Goal: Task Accomplishment & Management: Complete application form

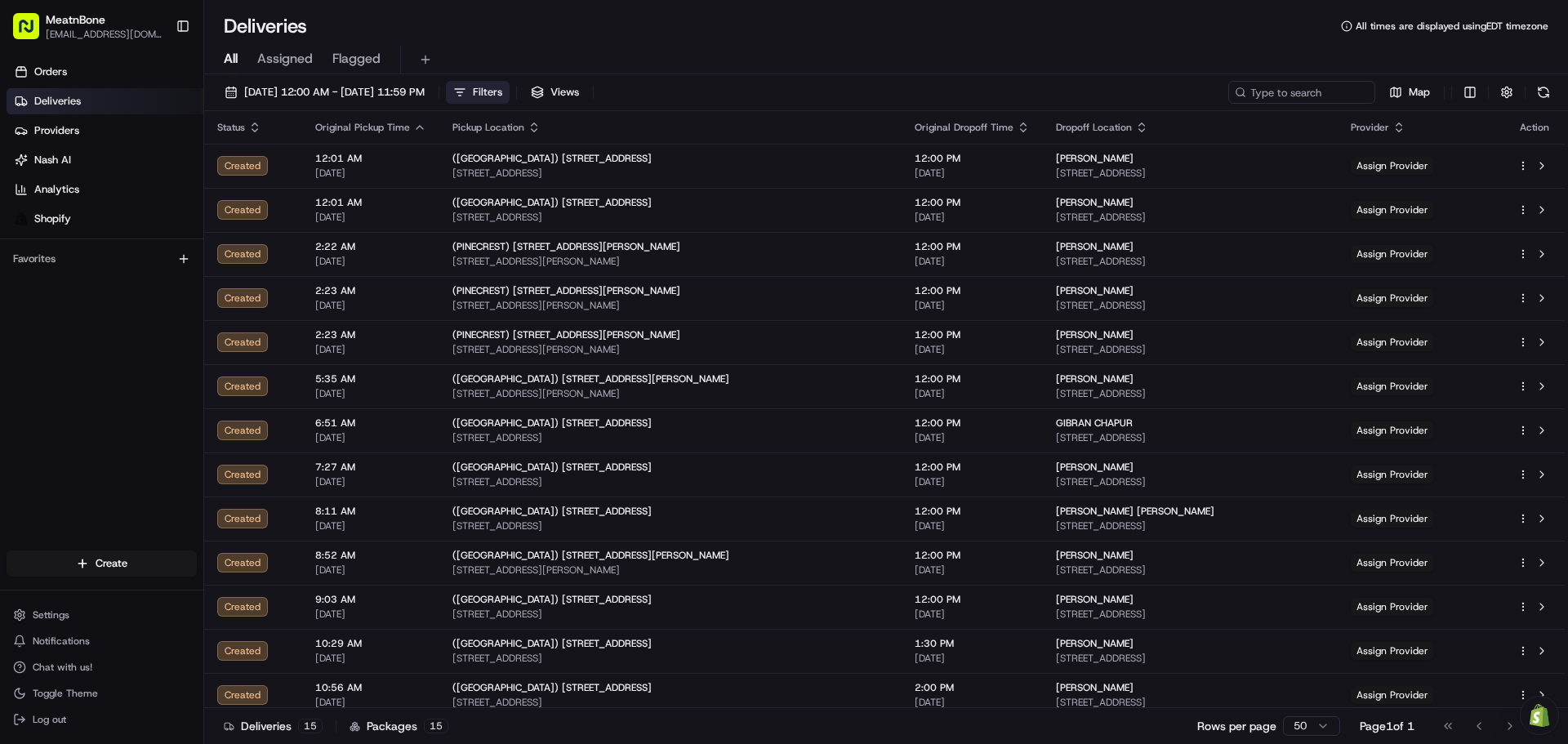
click at [510, 89] on button "Filters" at bounding box center [478, 92] width 64 height 23
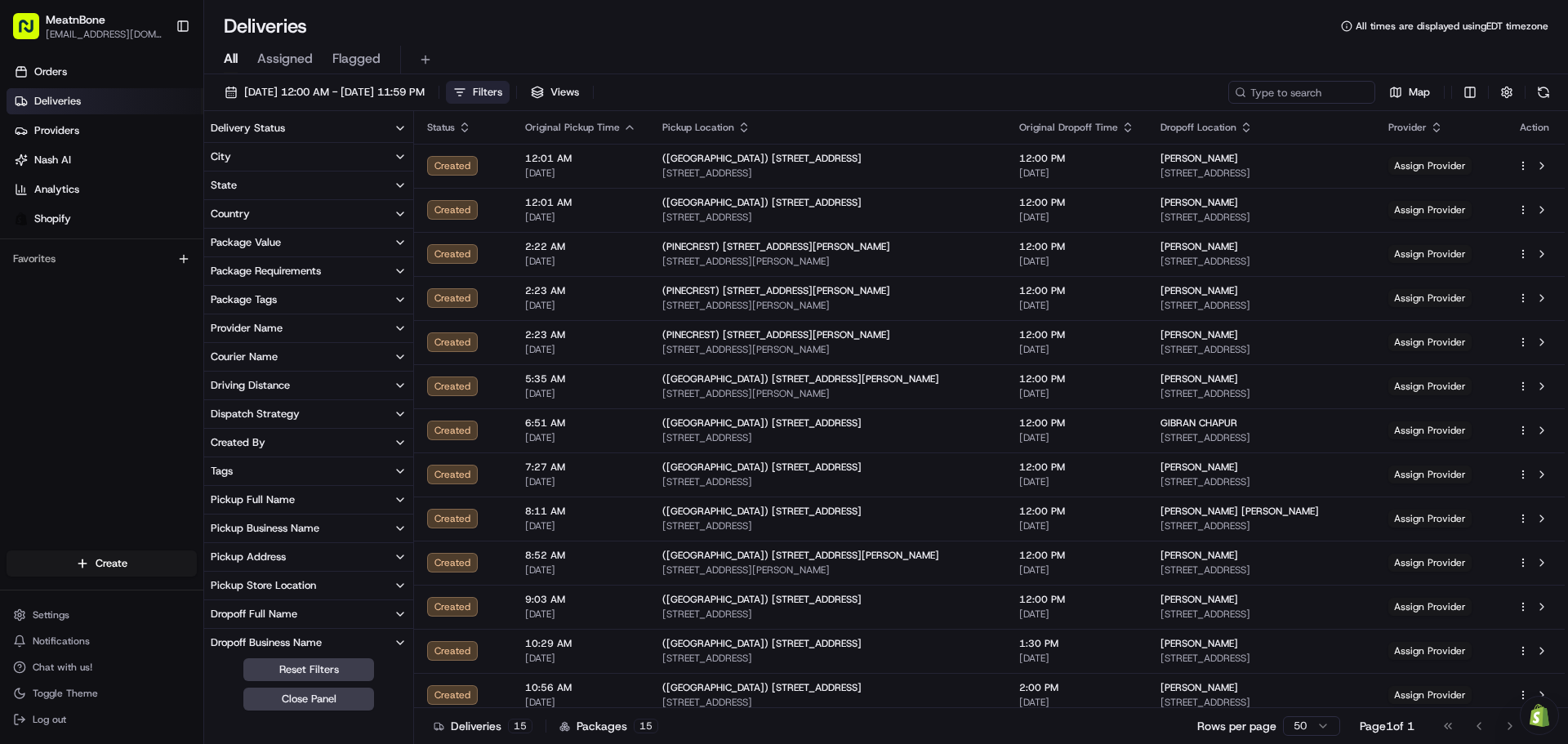
click at [372, 161] on button "City" at bounding box center [308, 157] width 209 height 28
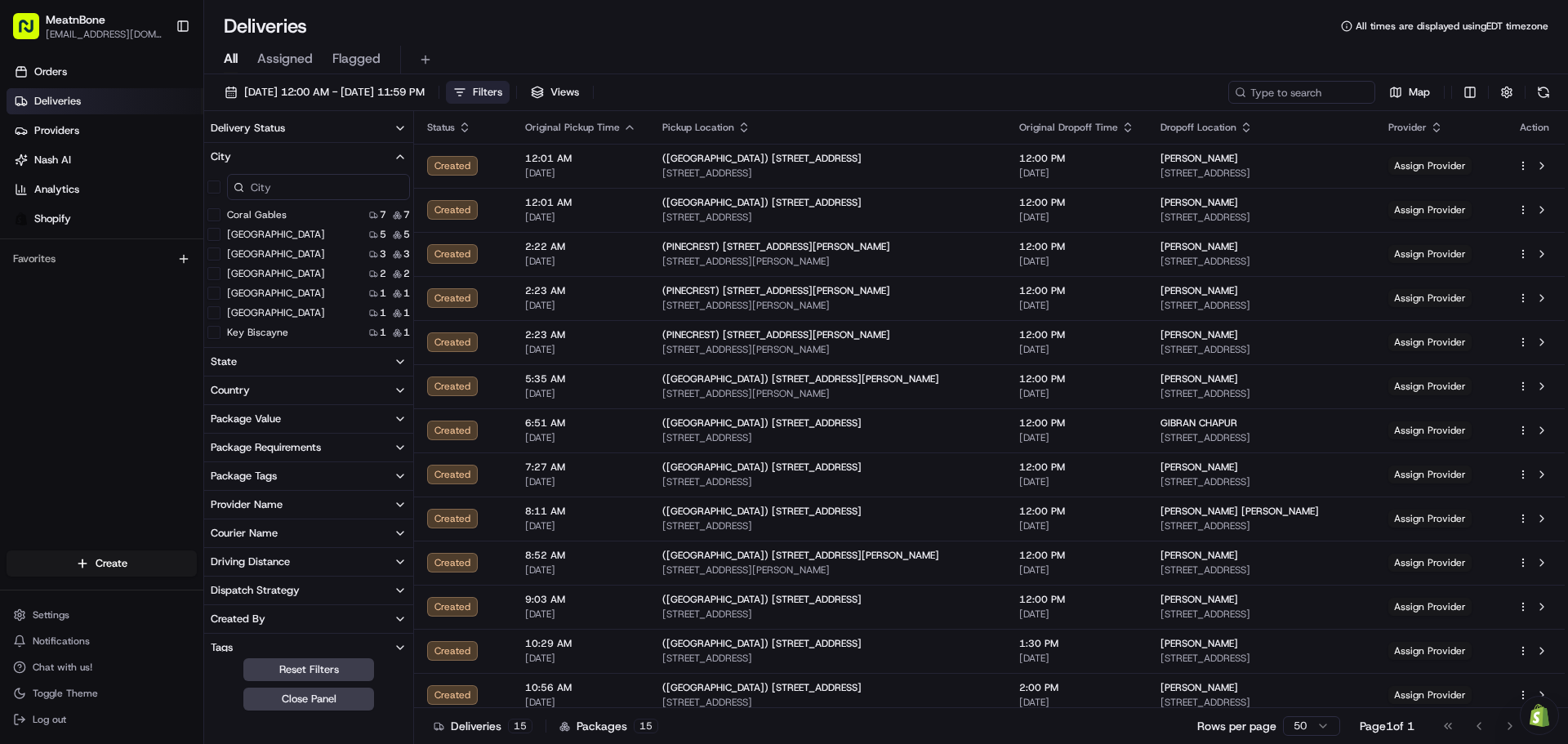
click at [340, 192] on input at bounding box center [318, 187] width 183 height 26
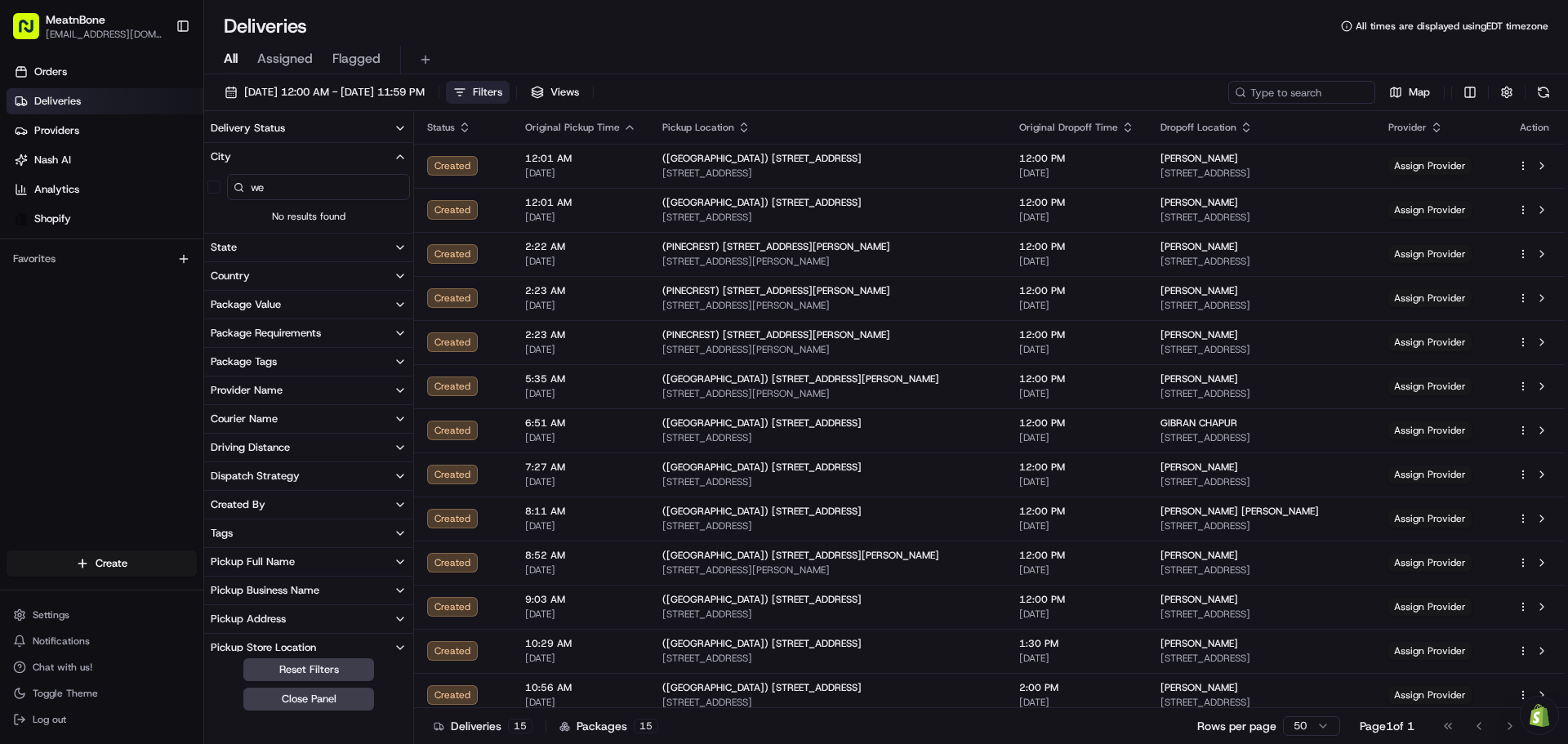
type input "w"
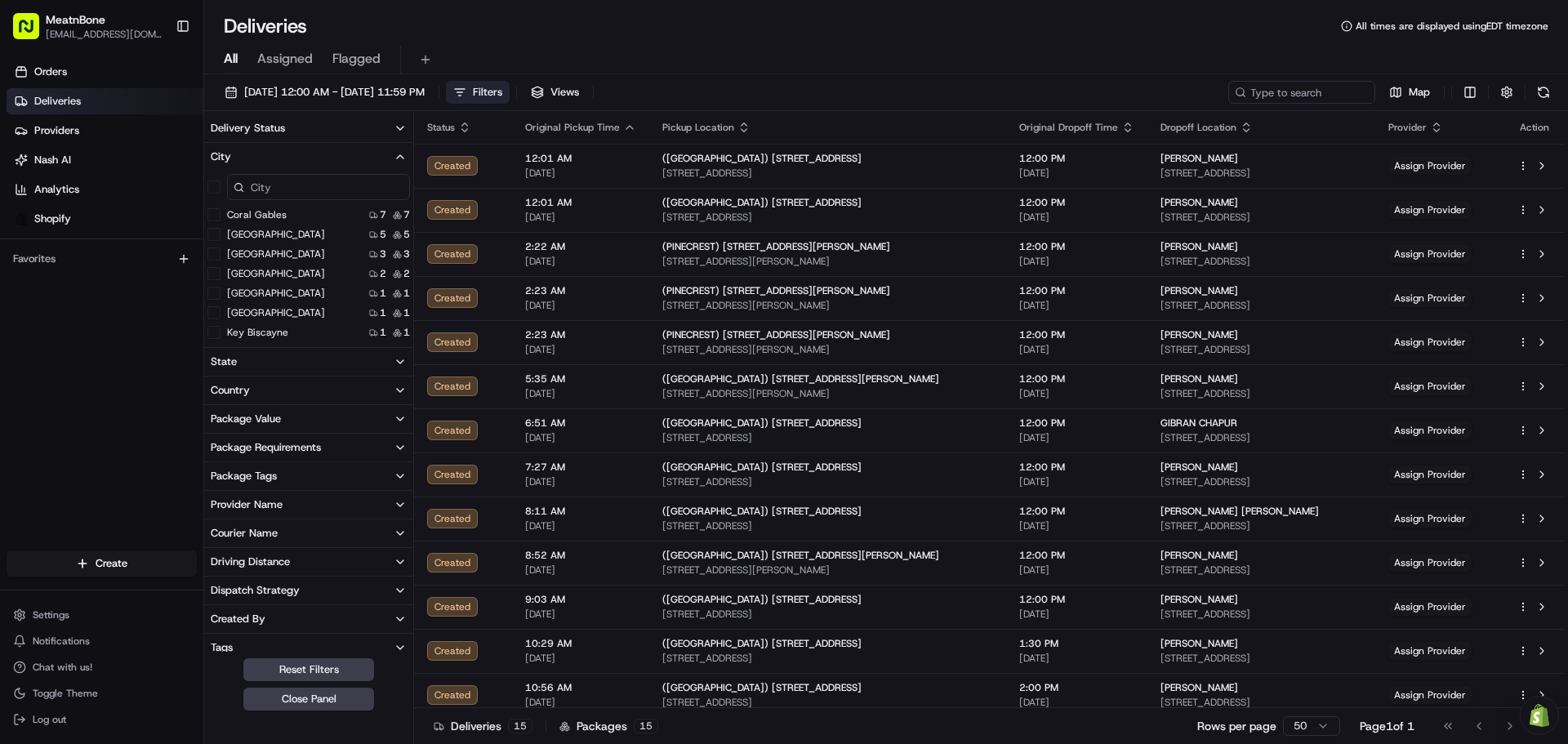
click at [570, 30] on div "Deliveries All times are displayed using EDT timezone" at bounding box center [886, 26] width 1364 height 26
click at [88, 567] on html "MeatnBone [EMAIL_ADDRESS][DOMAIN_NAME] Toggle Sidebar Orders Deliveries Provide…" at bounding box center [784, 372] width 1568 height 744
click at [245, 593] on link "Delivery" at bounding box center [294, 594] width 182 height 30
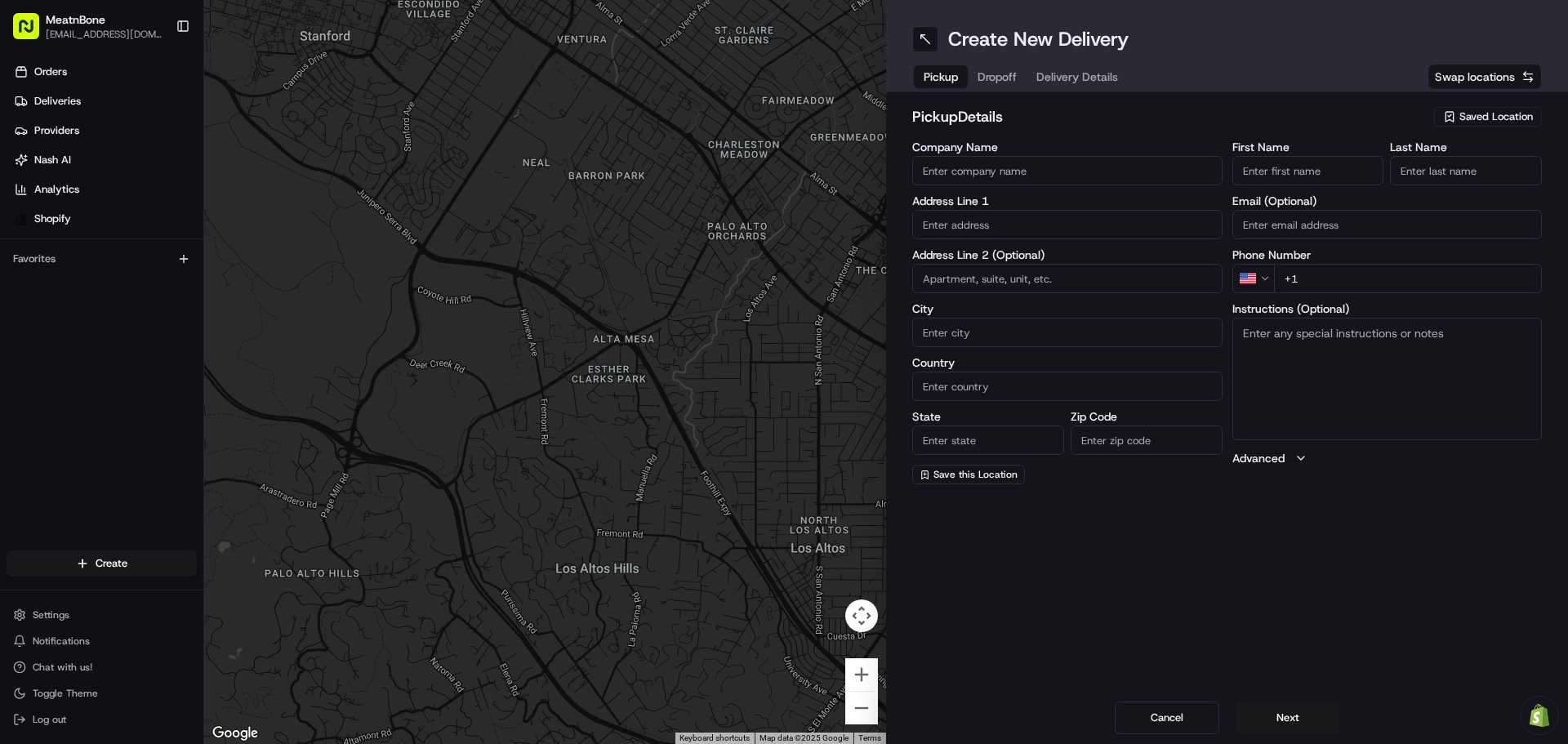
click at [1502, 121] on span "Saved Location" at bounding box center [1496, 116] width 74 height 15
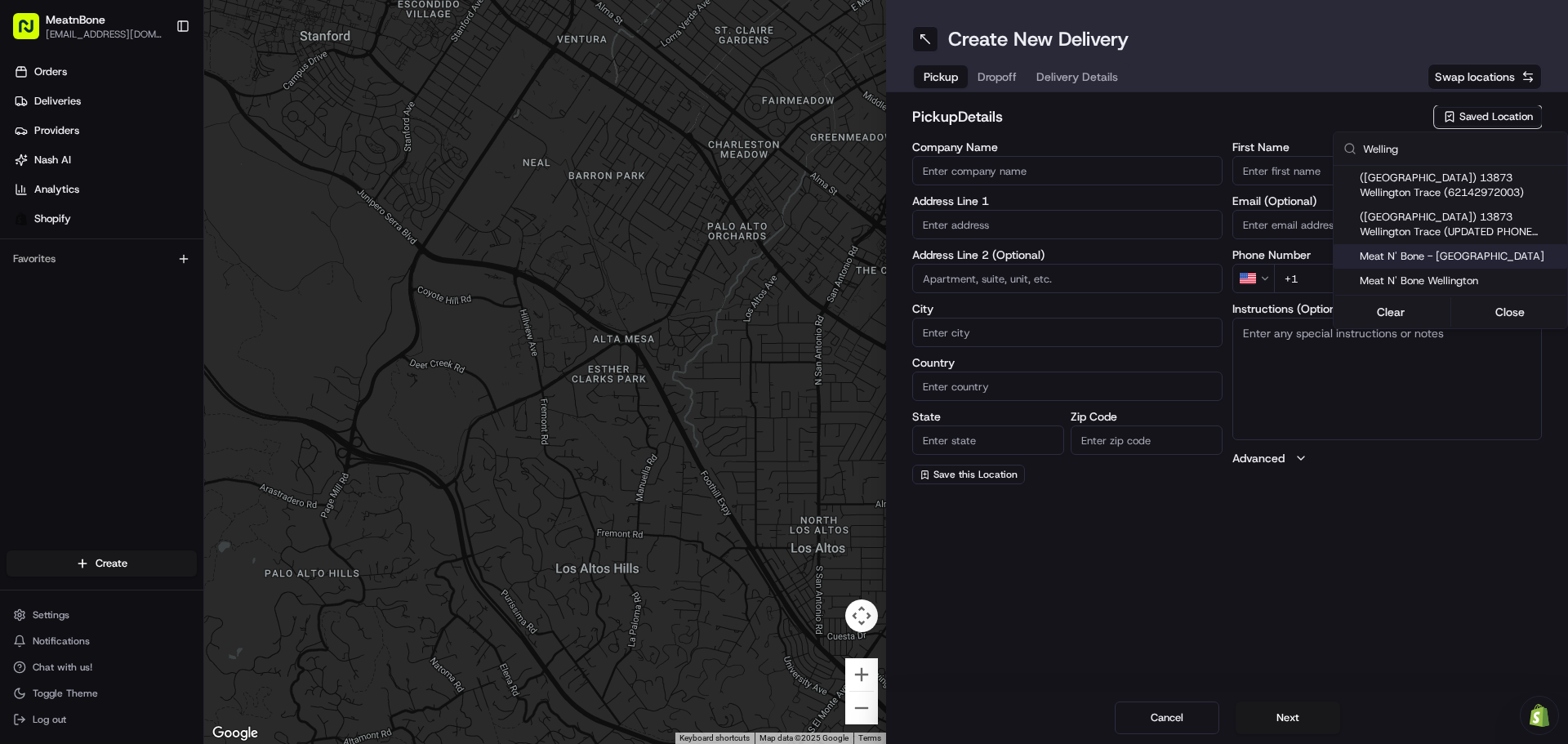
type input "Welling"
click at [1449, 257] on span "Meat N' Bone - [GEOGRAPHIC_DATA]" at bounding box center [1461, 257] width 201 height 15
type input "Meat N' Bone - [GEOGRAPHIC_DATA]"
type input "13873 Wellington Trace"
type input "[GEOGRAPHIC_DATA]"
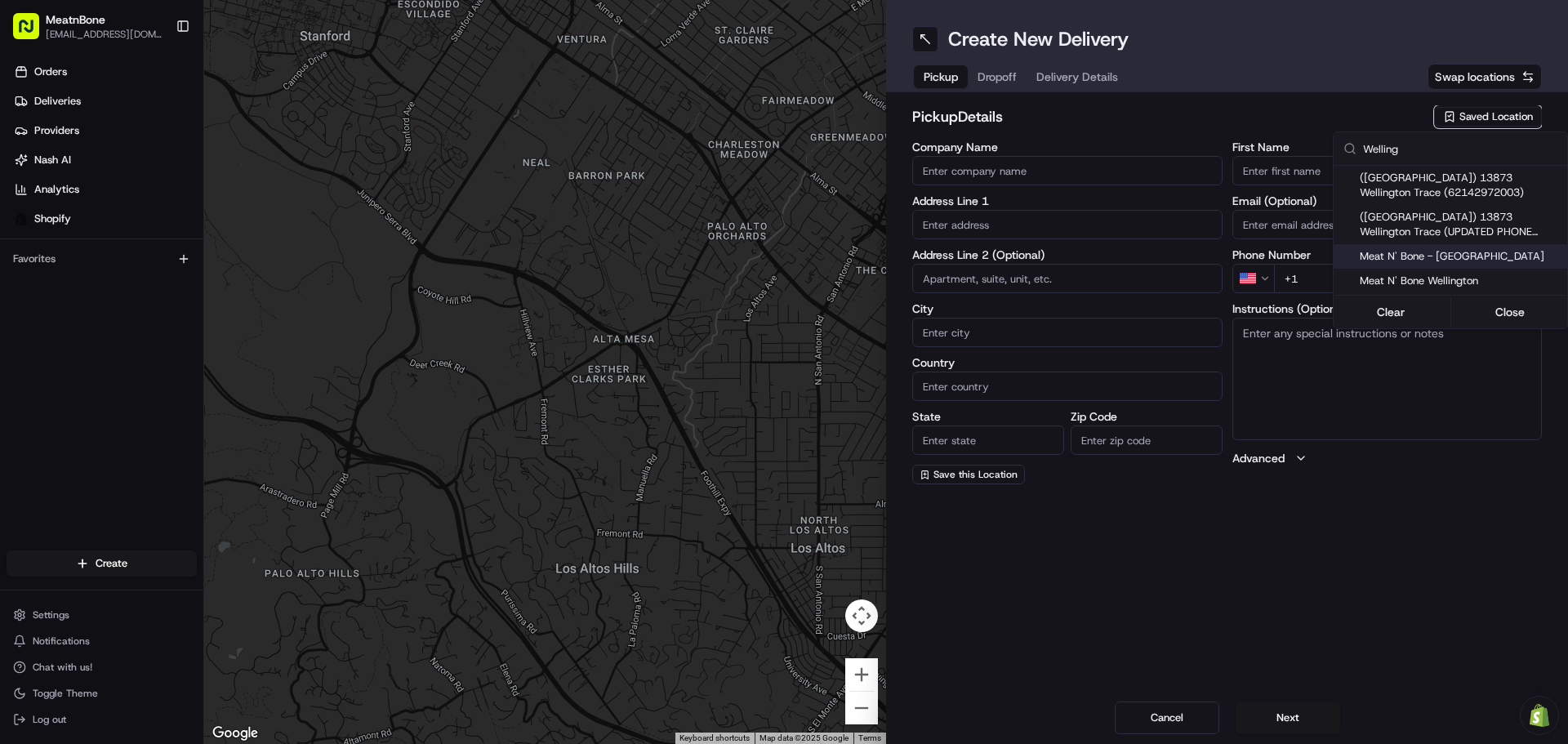
type input "US"
type input "FL"
type input "33414"
type input "[PHONE_NUMBER]"
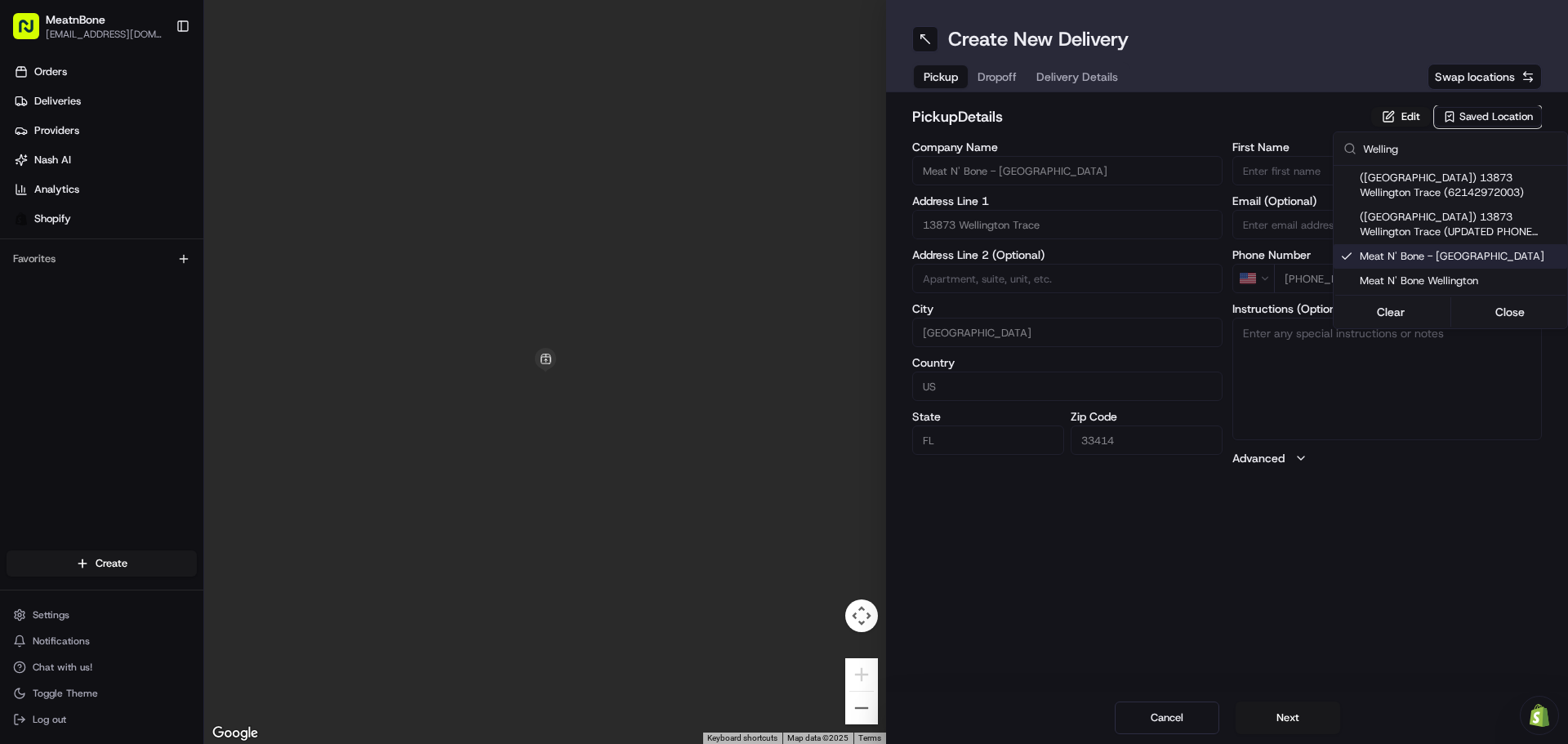
click at [1401, 117] on html "MeatnBone [EMAIL_ADDRESS][DOMAIN_NAME] Toggle Sidebar Orders Deliveries Provide…" at bounding box center [784, 372] width 1568 height 744
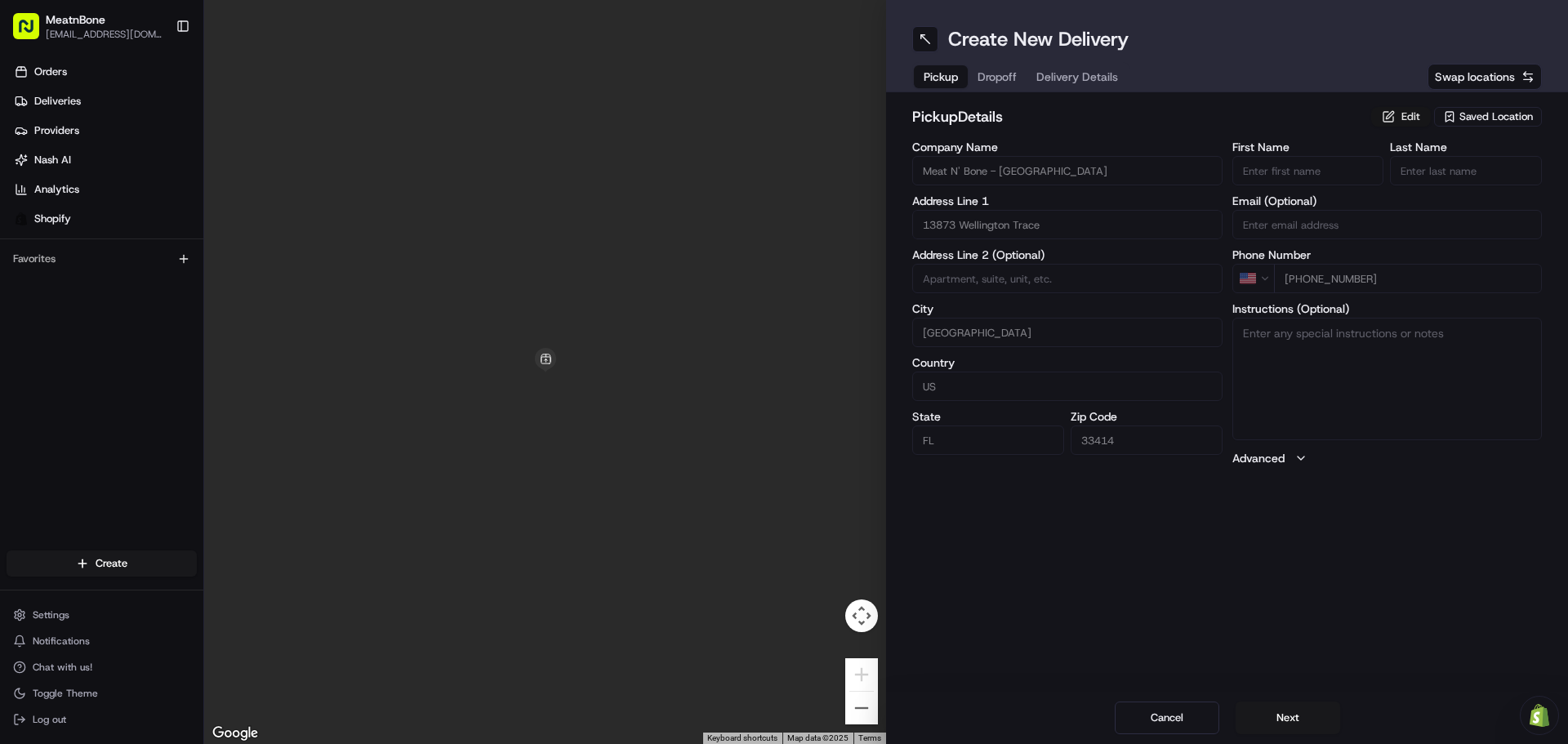
click at [1397, 120] on button "Edit" at bounding box center [1401, 117] width 60 height 20
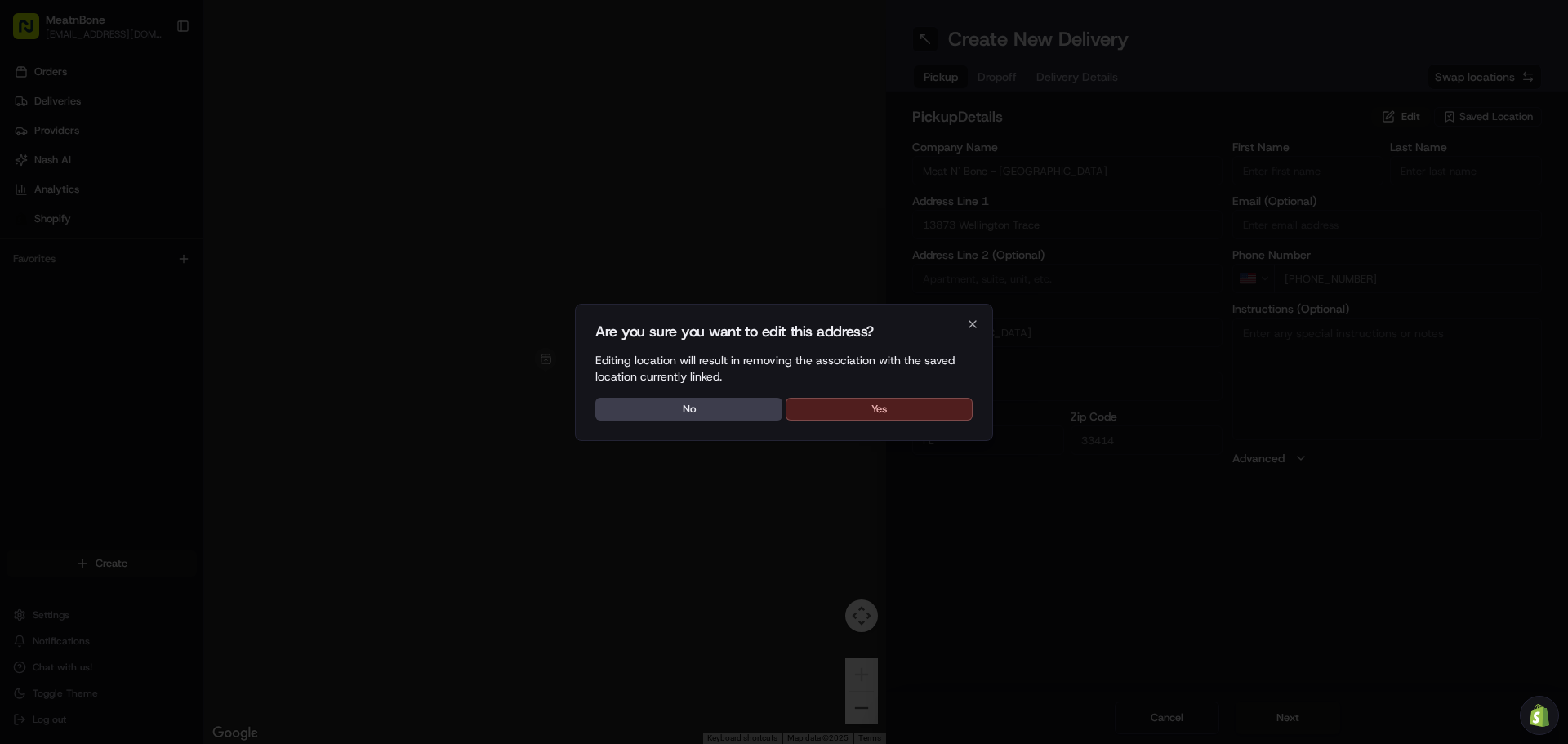
click at [941, 414] on button "Yes" at bounding box center [879, 409] width 187 height 23
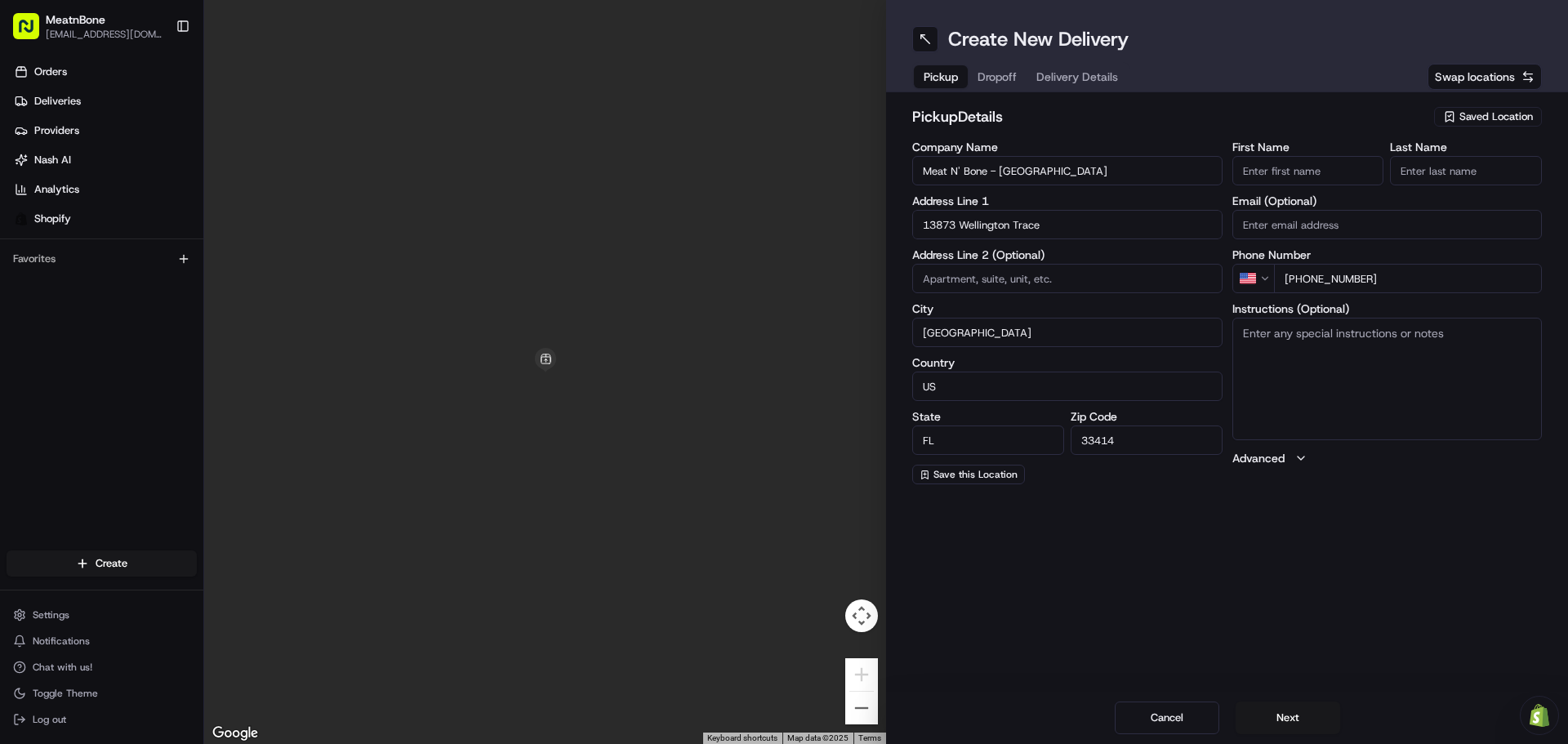
click at [1057, 281] on input at bounding box center [1068, 279] width 310 height 30
type input "B-7"
click at [1280, 718] on button "Next" at bounding box center [1288, 718] width 104 height 33
click at [1292, 165] on input "First Name" at bounding box center [1308, 171] width 152 height 30
type input "[PERSON_NAME]"
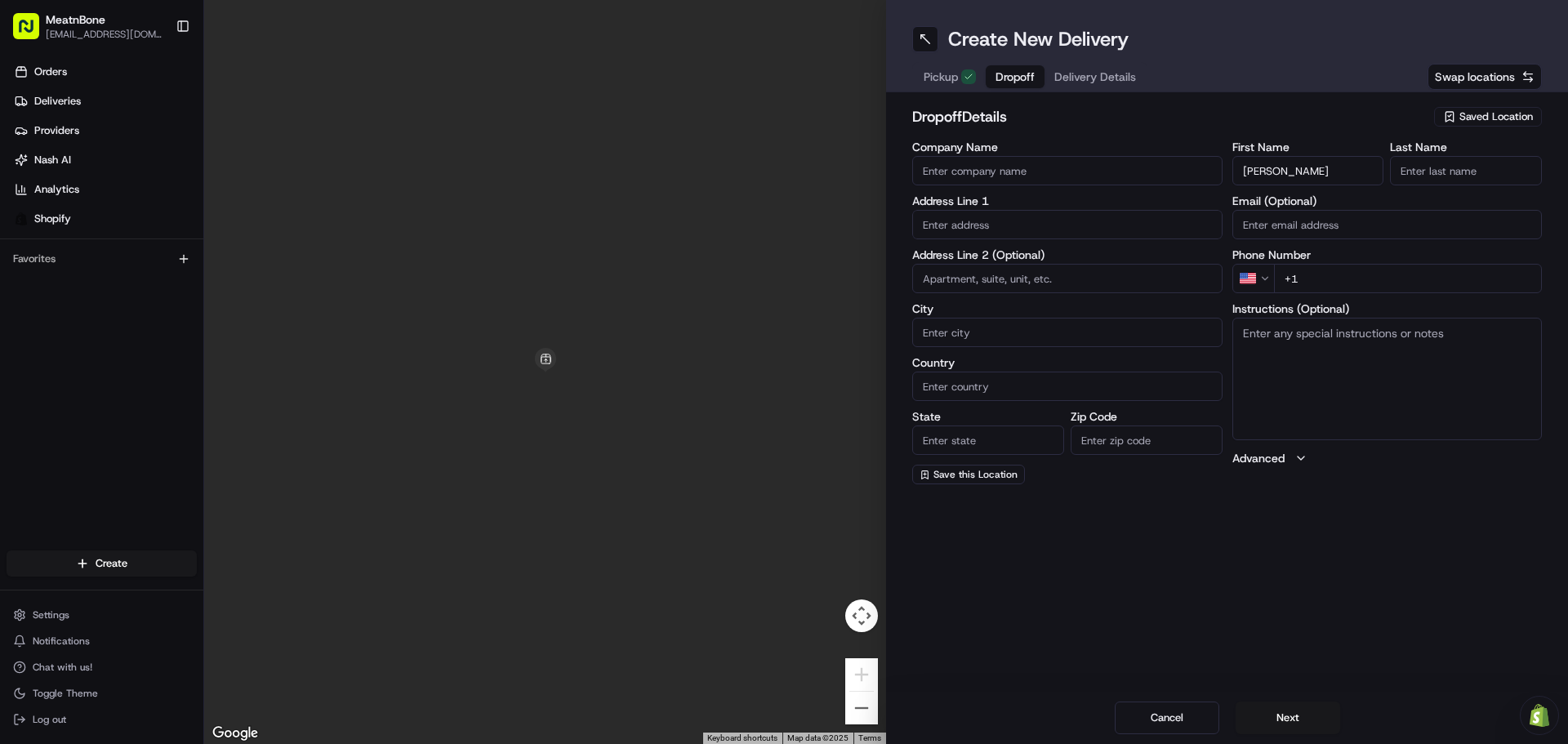
click at [1419, 175] on input "Last Name" at bounding box center [1466, 171] width 152 height 30
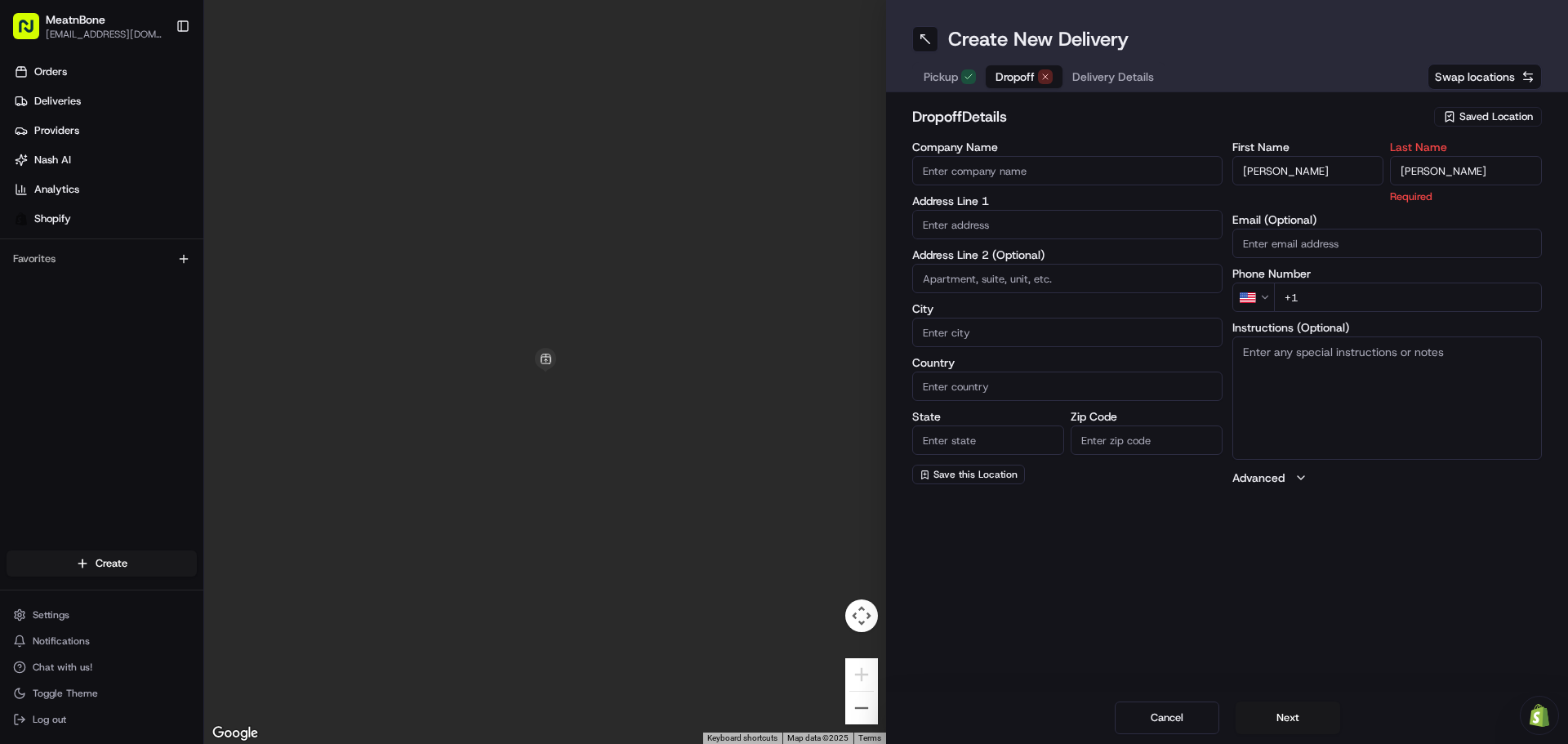
type input "[PERSON_NAME]"
click at [1341, 301] on div "First Name [PERSON_NAME] Last Name [PERSON_NAME] Required Email (Optional) Phon…" at bounding box center [1388, 313] width 310 height 345
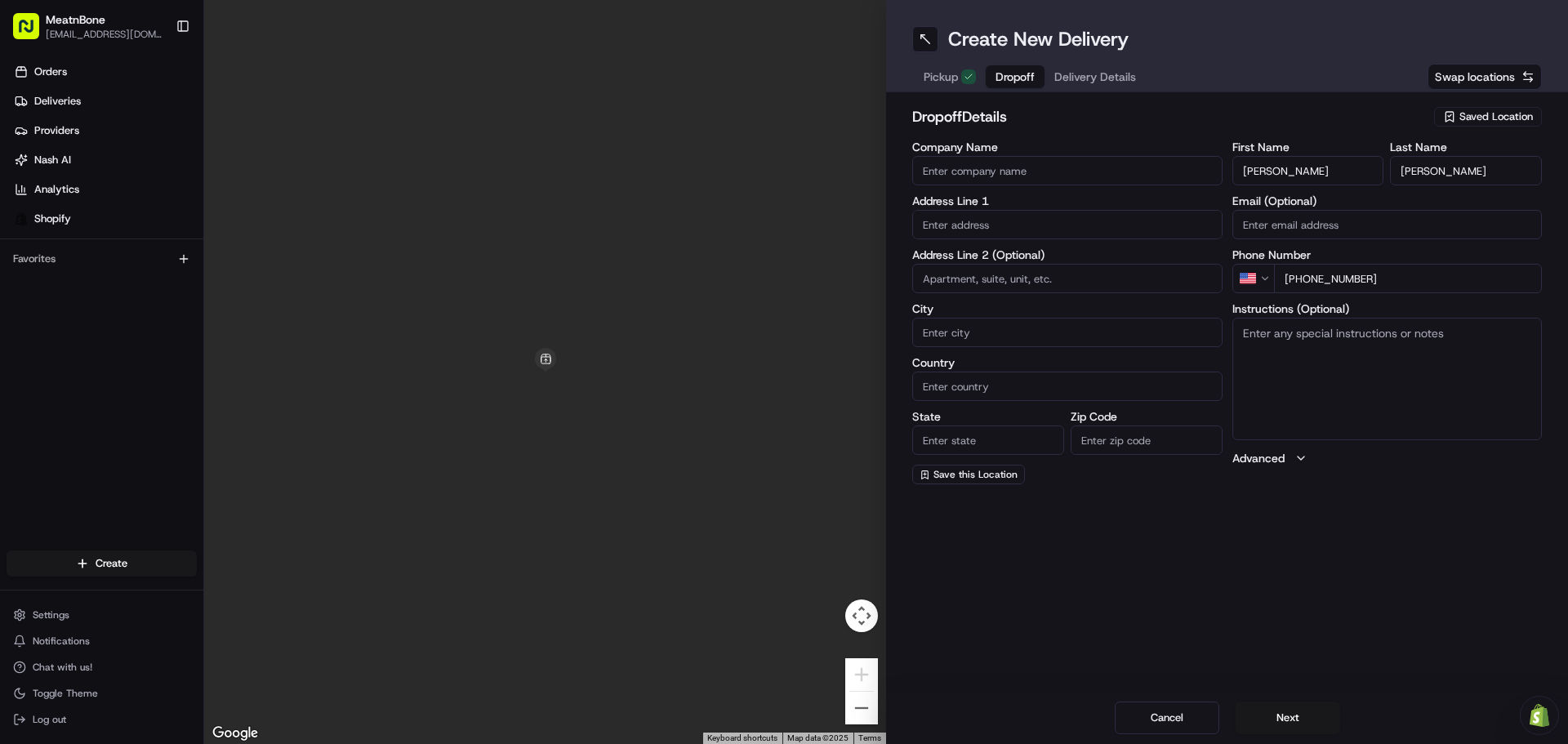
type input "[PHONE_NUMBER]"
click at [1032, 227] on input "text" at bounding box center [1068, 225] width 310 height 30
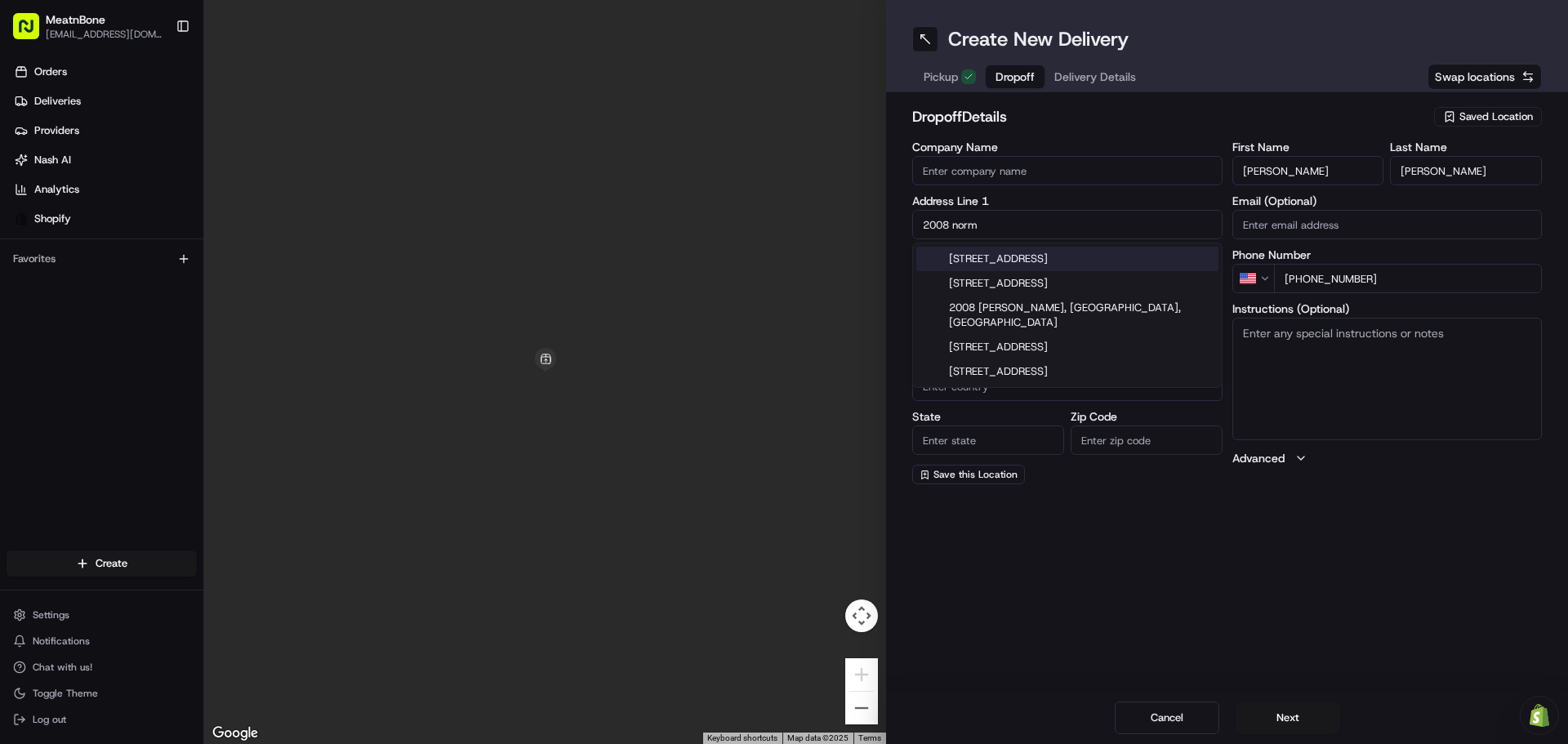
click at [1067, 259] on div "[STREET_ADDRESS]" at bounding box center [1068, 259] width 302 height 25
type input "[STREET_ADDRESS][PERSON_NAME]"
type input "[GEOGRAPHIC_DATA]"
type input "FL"
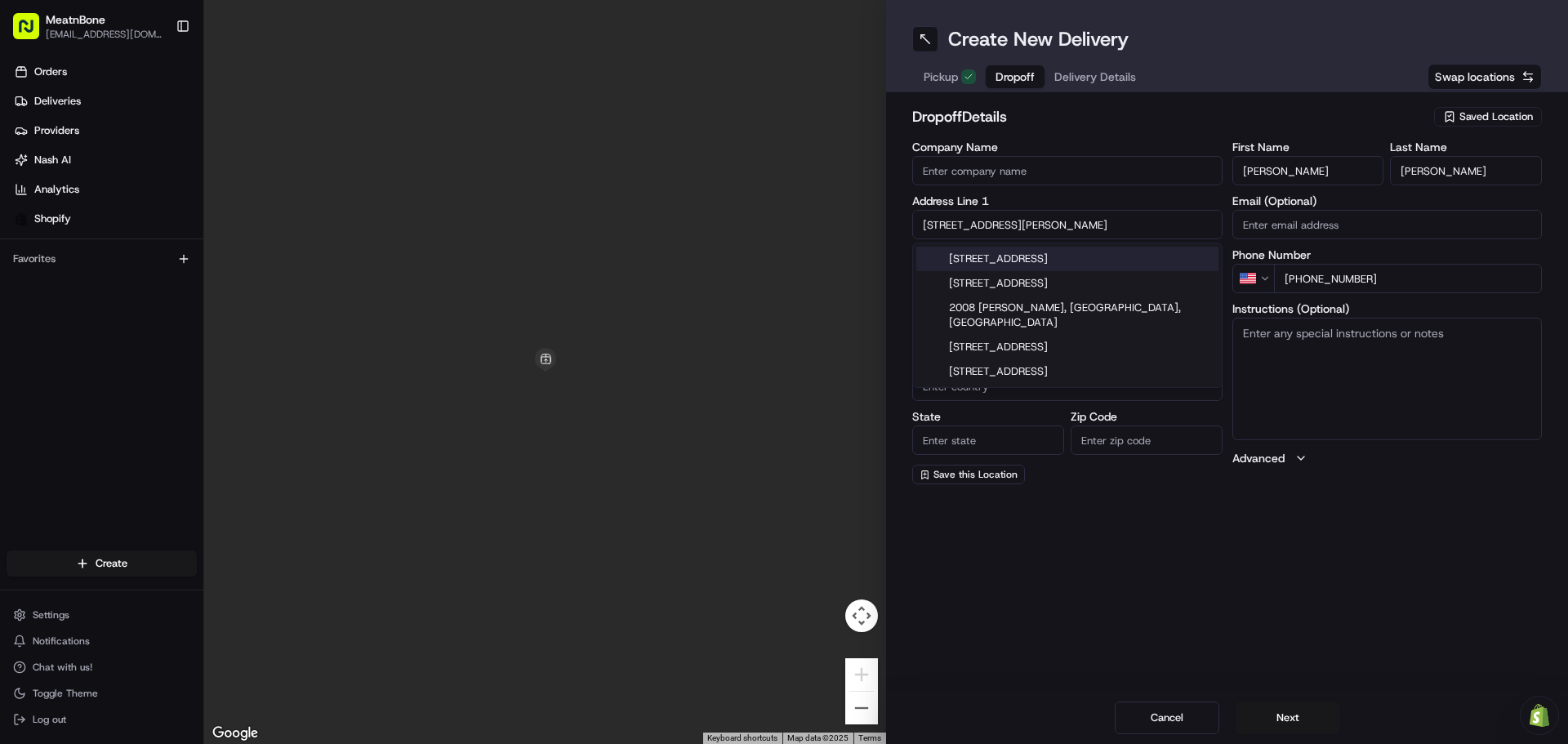
type input "33409"
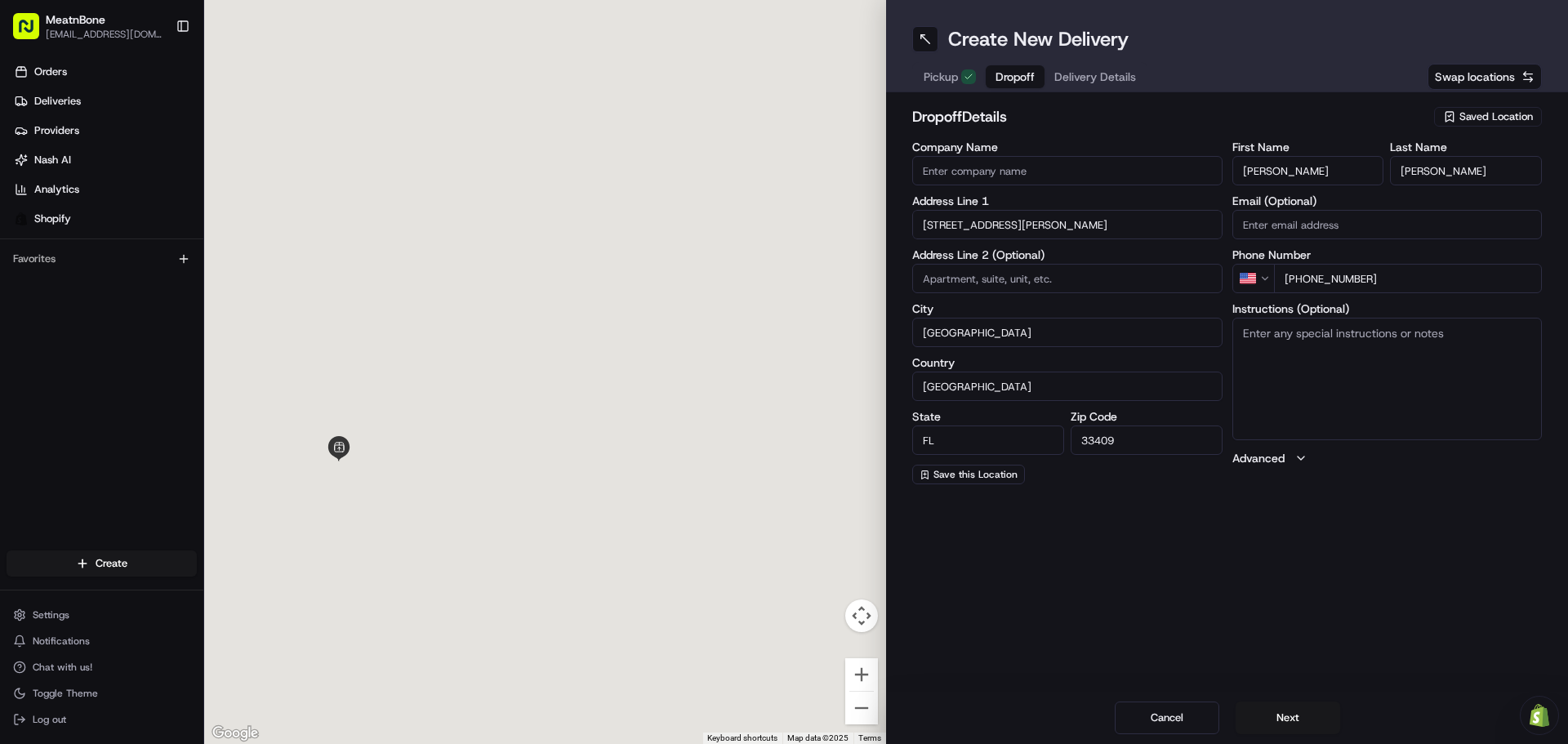
type input "2008 Normandy Circle"
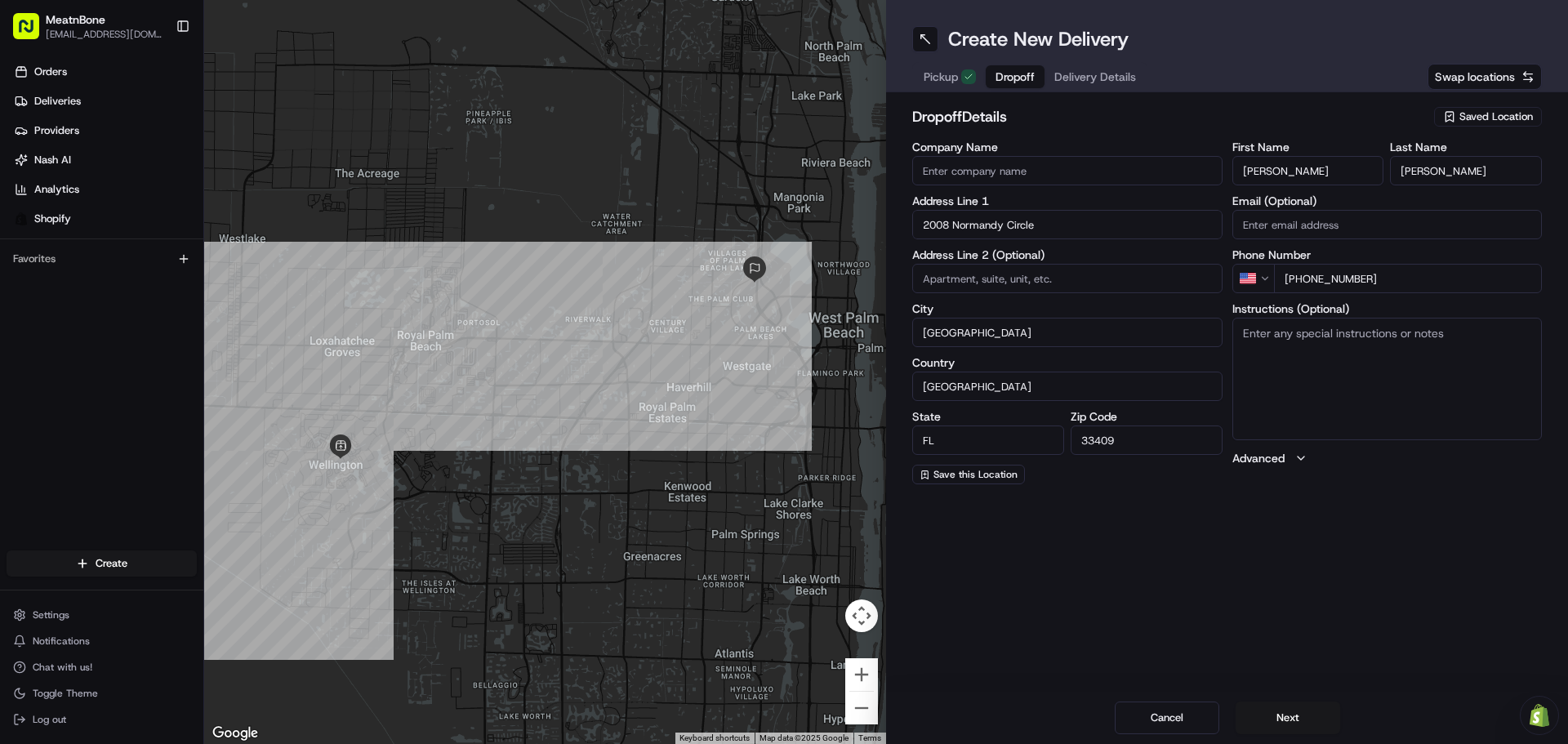
click at [1134, 607] on div "Create New Delivery Pickup Dropoff Delivery Details Swap locations dropoff Deta…" at bounding box center [1227, 372] width 682 height 744
click at [1266, 714] on button "Next" at bounding box center [1288, 718] width 104 height 33
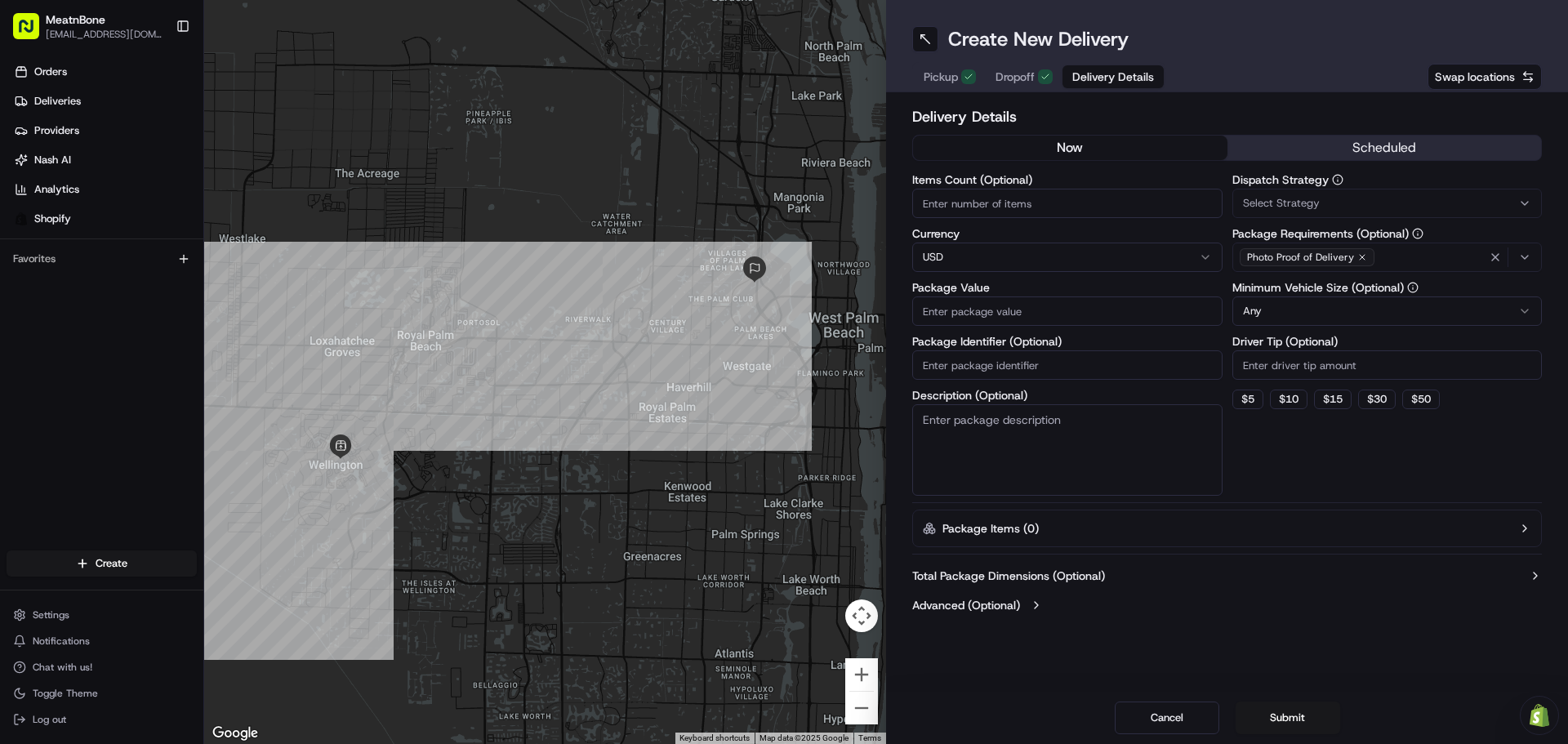
click at [1042, 208] on input "Items Count (Optional)" at bounding box center [1068, 204] width 310 height 30
type input "1"
click at [1018, 317] on input "Package Value" at bounding box center [1068, 311] width 310 height 30
type input "139.99"
click at [1087, 445] on textarea "Description (Optional)" at bounding box center [1068, 451] width 310 height 92
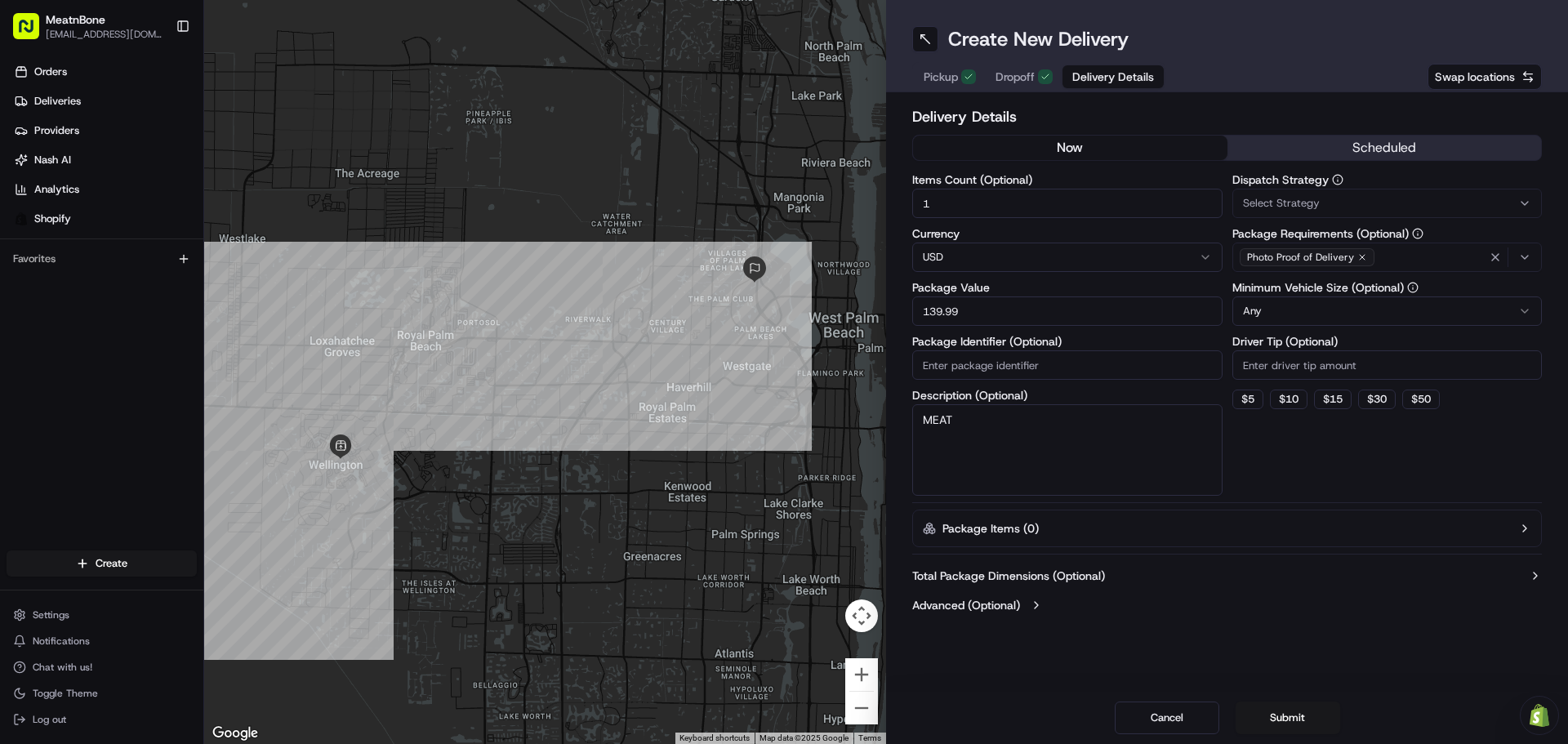
type textarea "MEAT"
click at [1311, 612] on button "Advanced (Optional)" at bounding box center [1227, 606] width 629 height 16
click at [1274, 717] on button "Submit" at bounding box center [1288, 718] width 104 height 33
